Goal: Obtain resource: Obtain resource

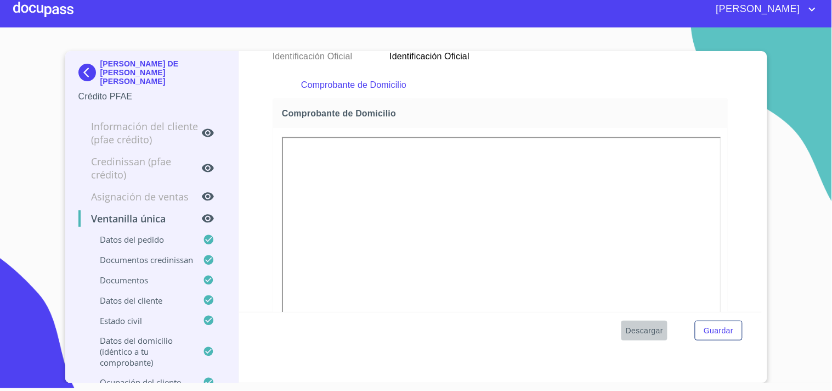
click at [638, 324] on span "Descargar" at bounding box center [644, 331] width 37 height 14
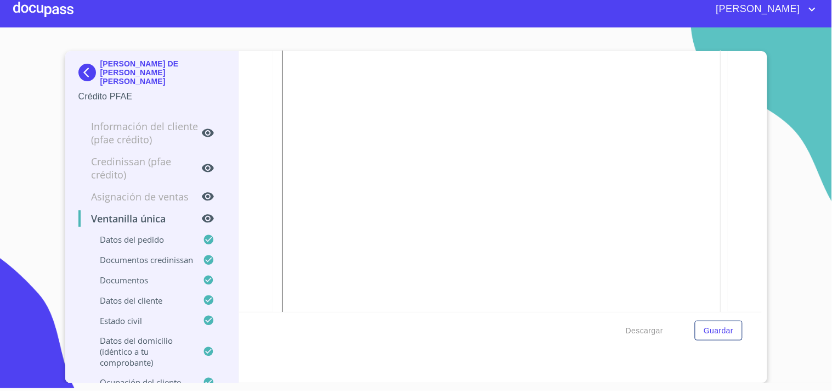
scroll to position [849, 0]
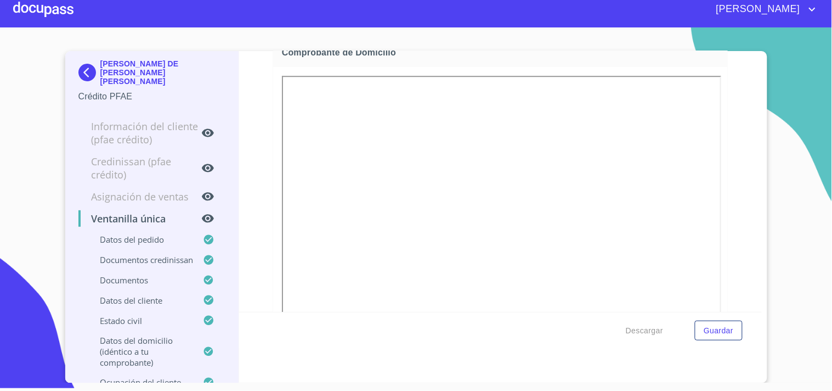
click at [59, 15] on div at bounding box center [43, 9] width 60 height 35
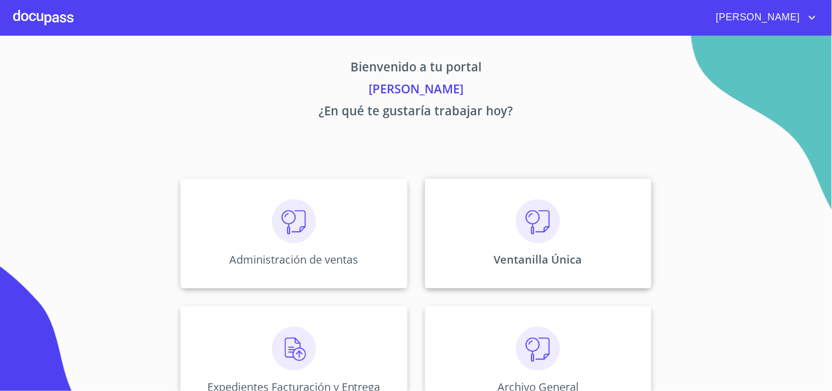
click at [476, 195] on div "Ventanilla Única" at bounding box center [538, 233] width 227 height 110
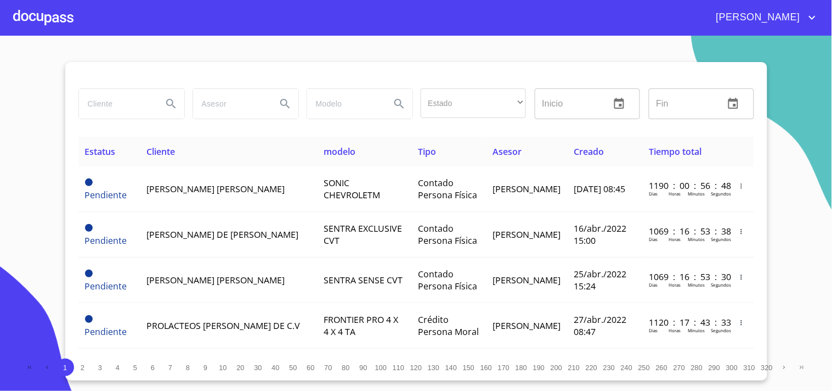
click at [102, 106] on input "search" at bounding box center [116, 104] width 75 height 30
type input "[PERSON_NAME] DE [PERSON_NAME]"
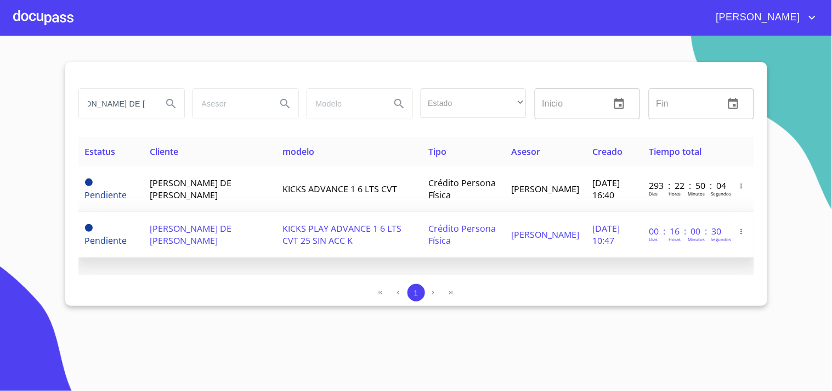
click at [354, 239] on td "KICKS PLAY ADVANCE 1 6 LTS CVT 25 SIN ACC K" at bounding box center [349, 235] width 146 height 46
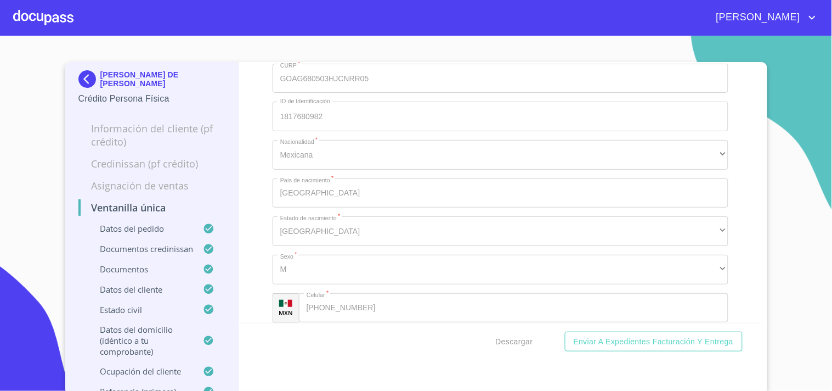
scroll to position [4266, 0]
click at [517, 335] on span "Descargar" at bounding box center [514, 342] width 37 height 14
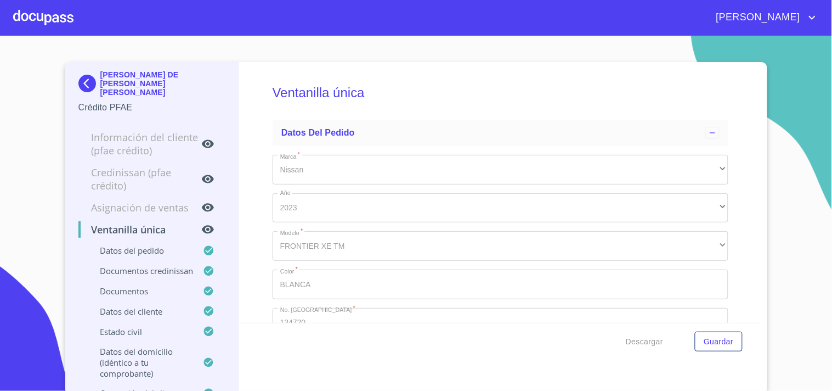
click at [58, 24] on div at bounding box center [43, 17] width 60 height 35
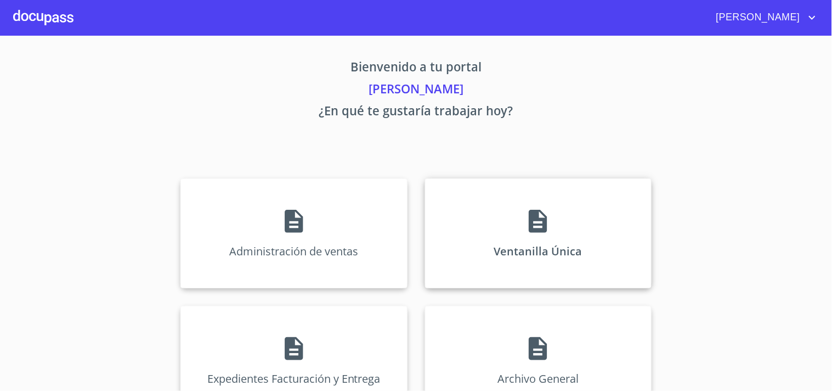
click at [551, 217] on div "Ventanilla Única" at bounding box center [538, 233] width 227 height 110
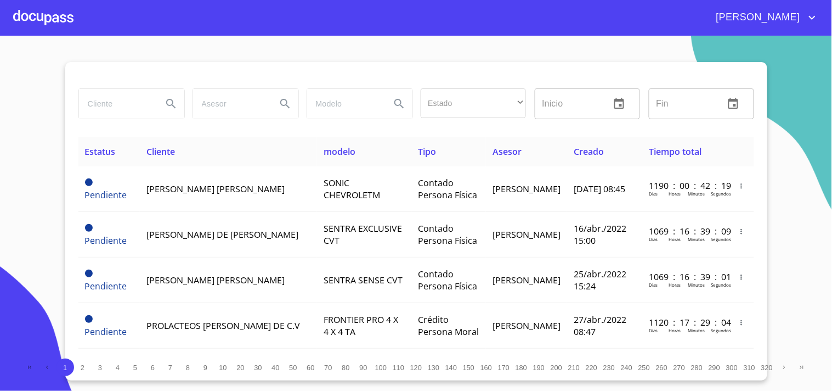
click at [122, 107] on input "search" at bounding box center [116, 104] width 75 height 30
type input "[PERSON_NAME] DE [PERSON_NAME]"
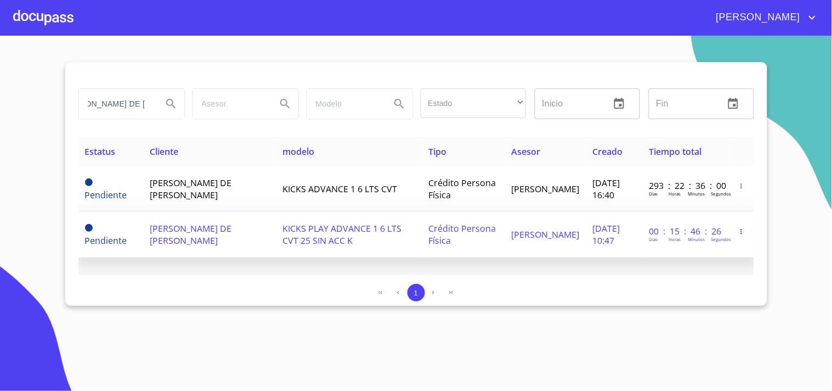
scroll to position [0, 0]
click at [237, 225] on td "[PERSON_NAME] DE [PERSON_NAME]" at bounding box center [209, 235] width 133 height 46
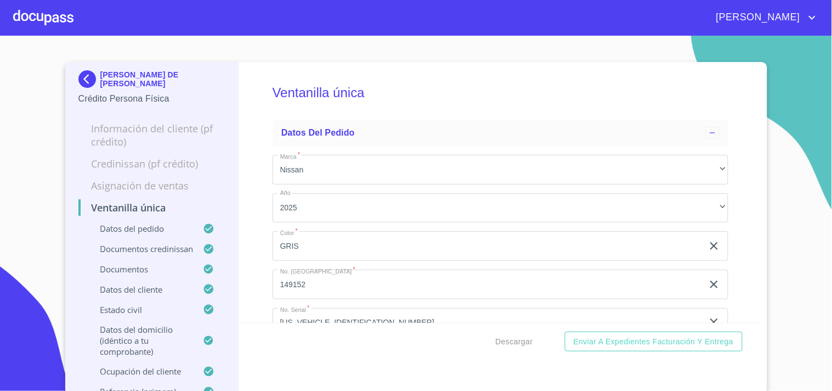
click at [61, 23] on div at bounding box center [43, 17] width 60 height 35
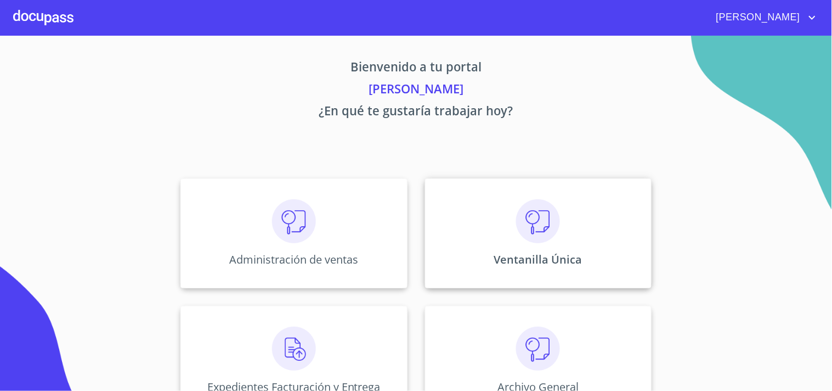
click at [540, 218] on img at bounding box center [538, 221] width 44 height 44
